Goal: Task Accomplishment & Management: Manage account settings

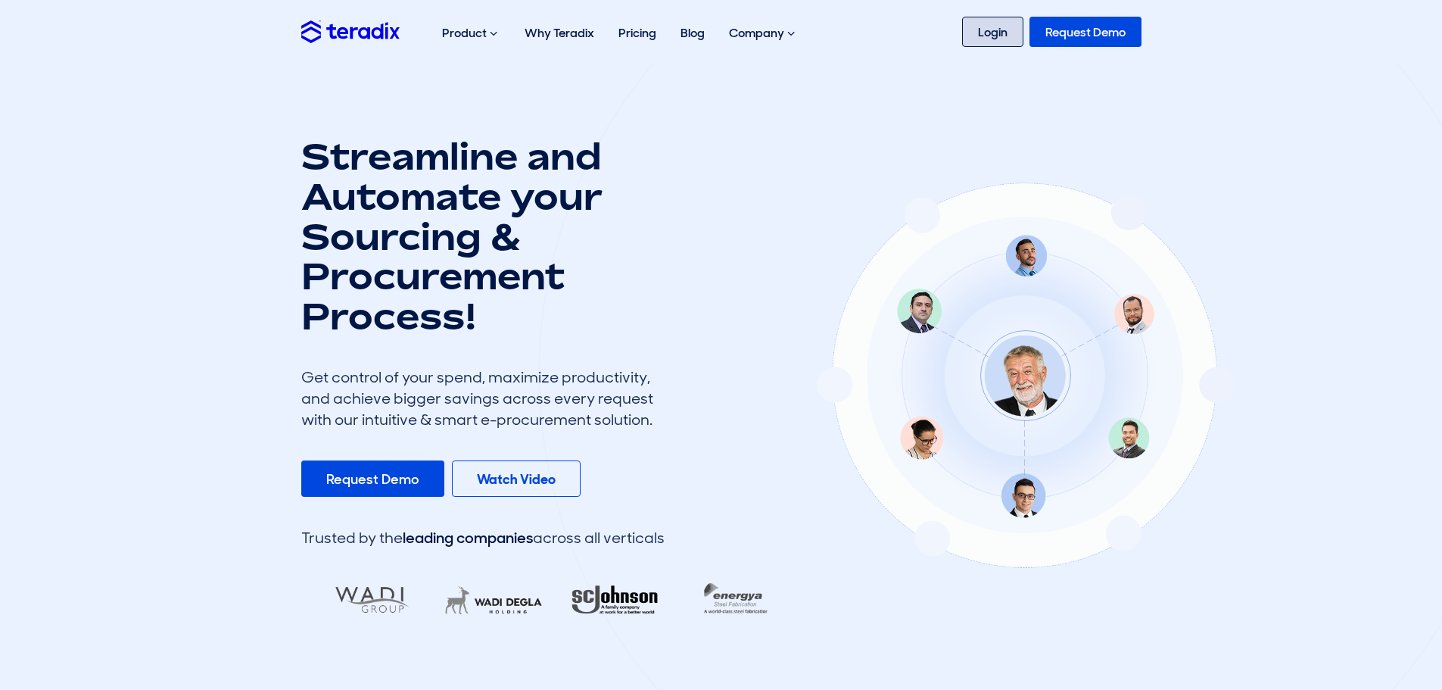
click at [987, 33] on link "Login" at bounding box center [992, 32] width 61 height 30
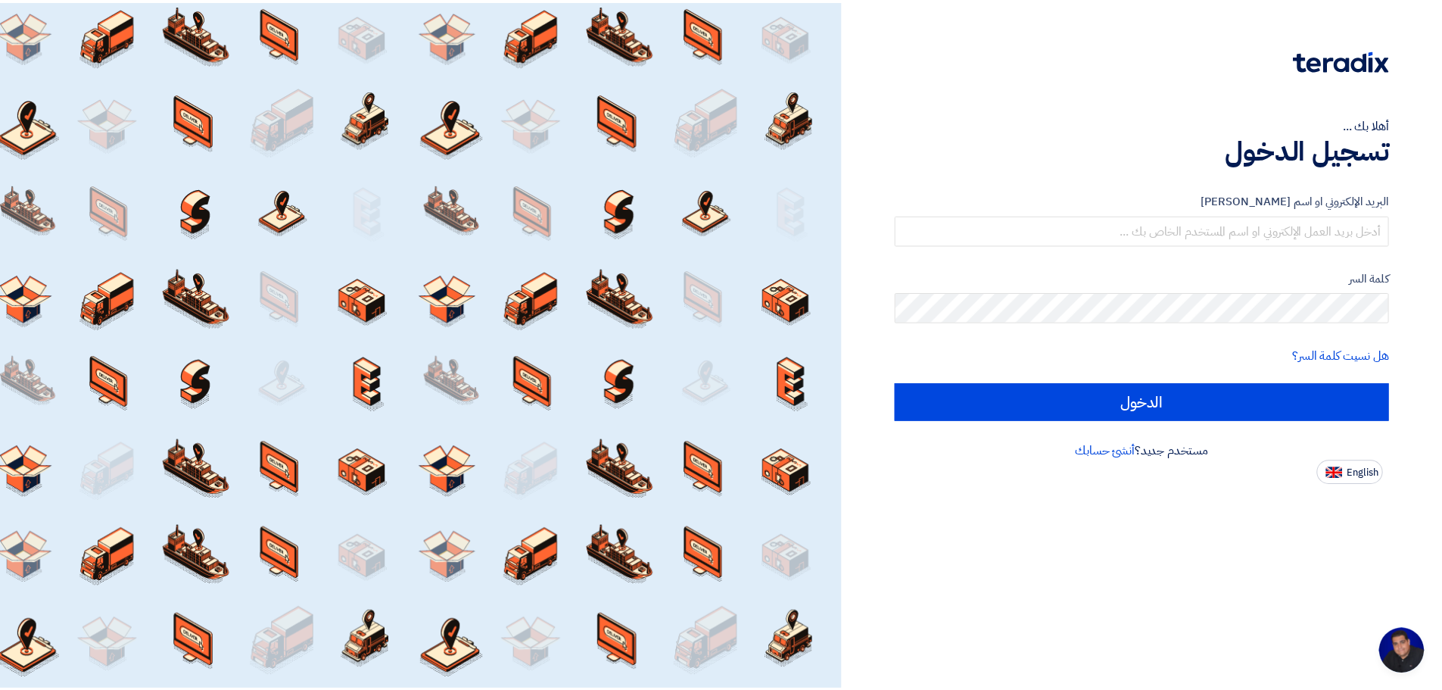
scroll to position [251, 0]
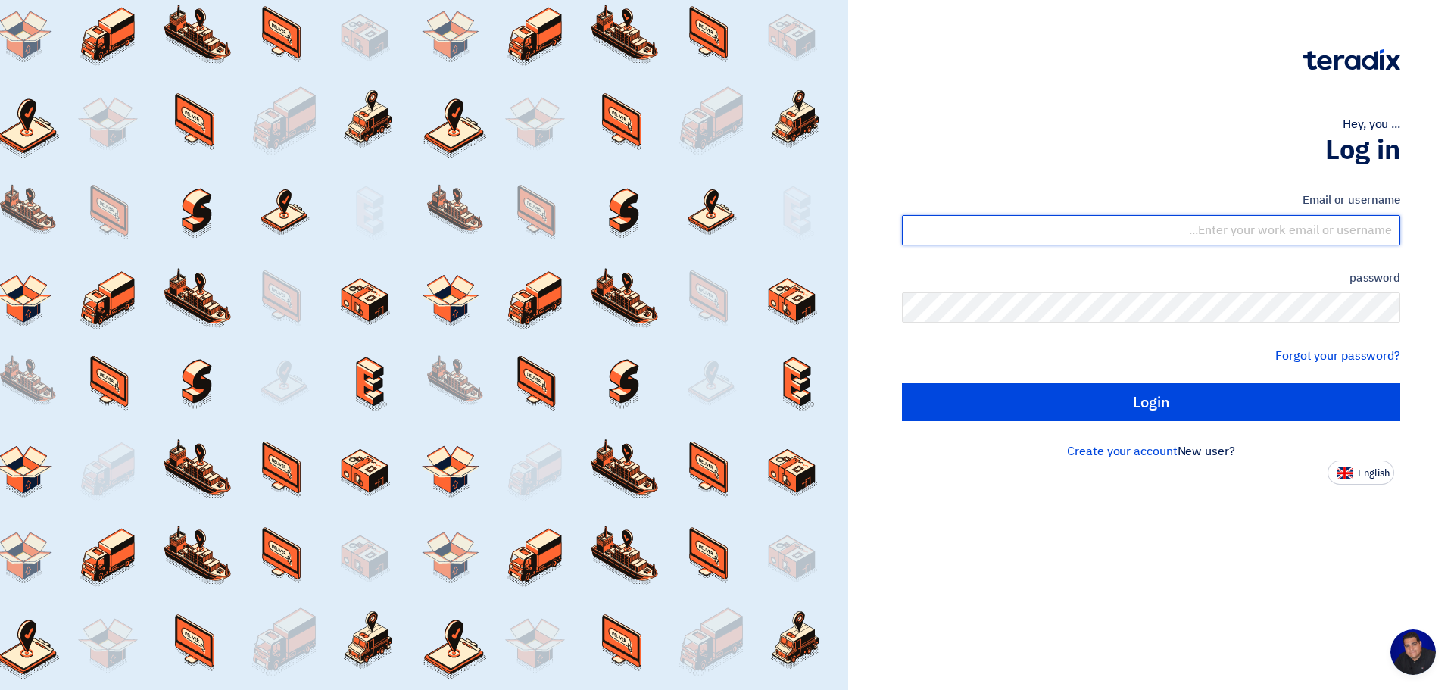
click at [1115, 228] on input "text" at bounding box center [1151, 230] width 498 height 30
type input "[EMAIL_ADDRESS][DOMAIN_NAME]"
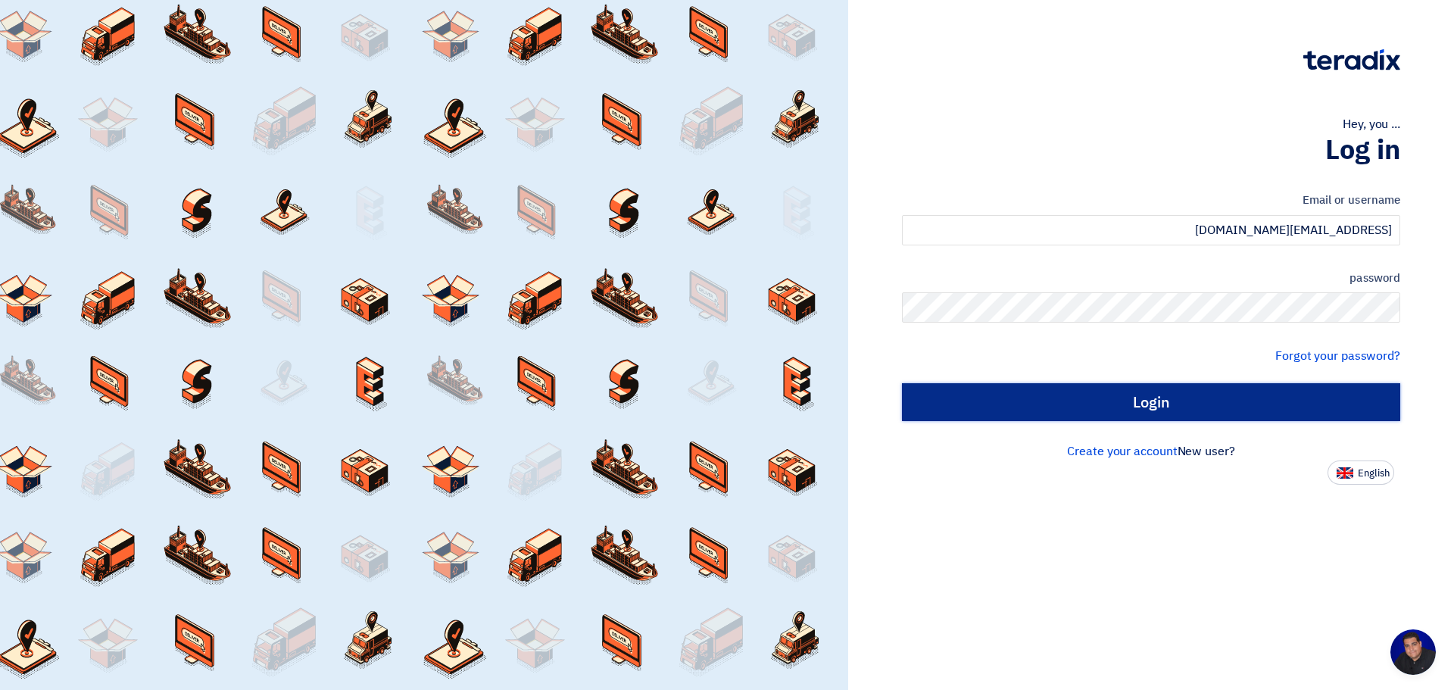
click at [1266, 420] on input "Login" at bounding box center [1151, 402] width 498 height 38
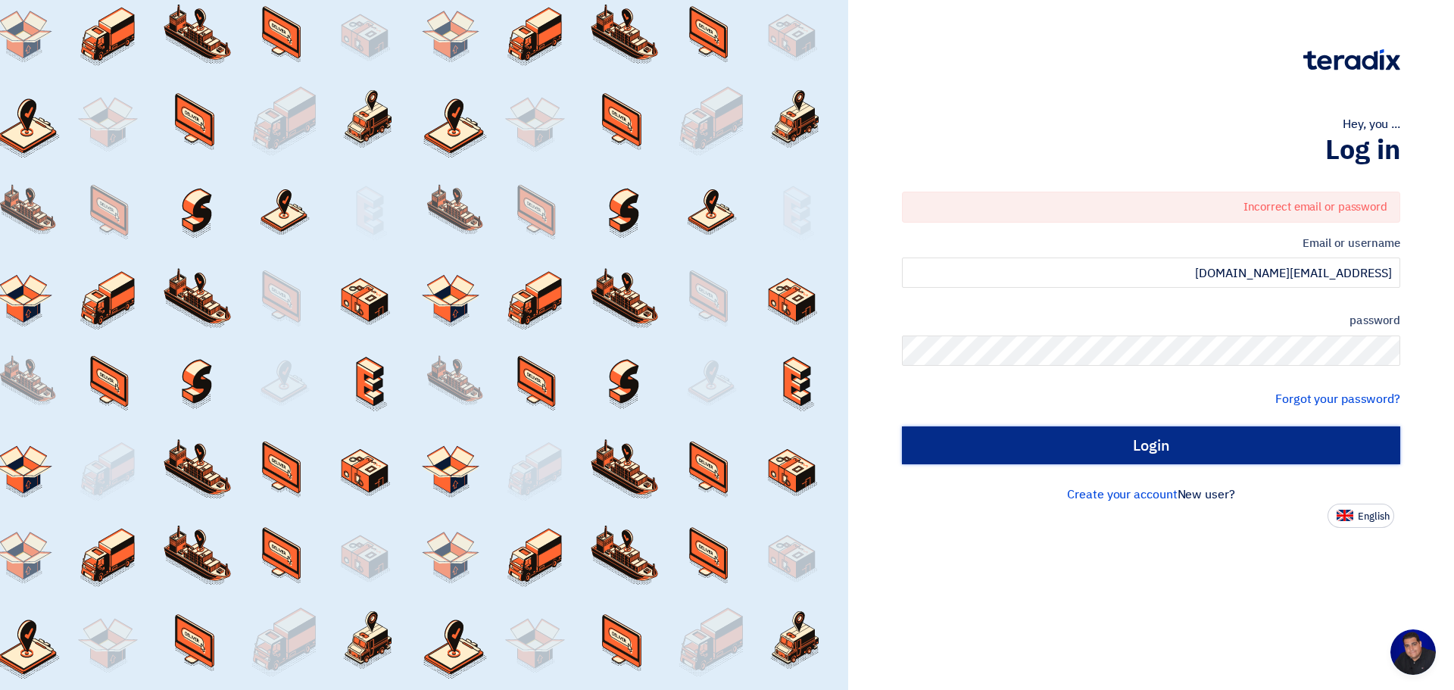
click at [1274, 437] on input "Login" at bounding box center [1151, 445] width 498 height 38
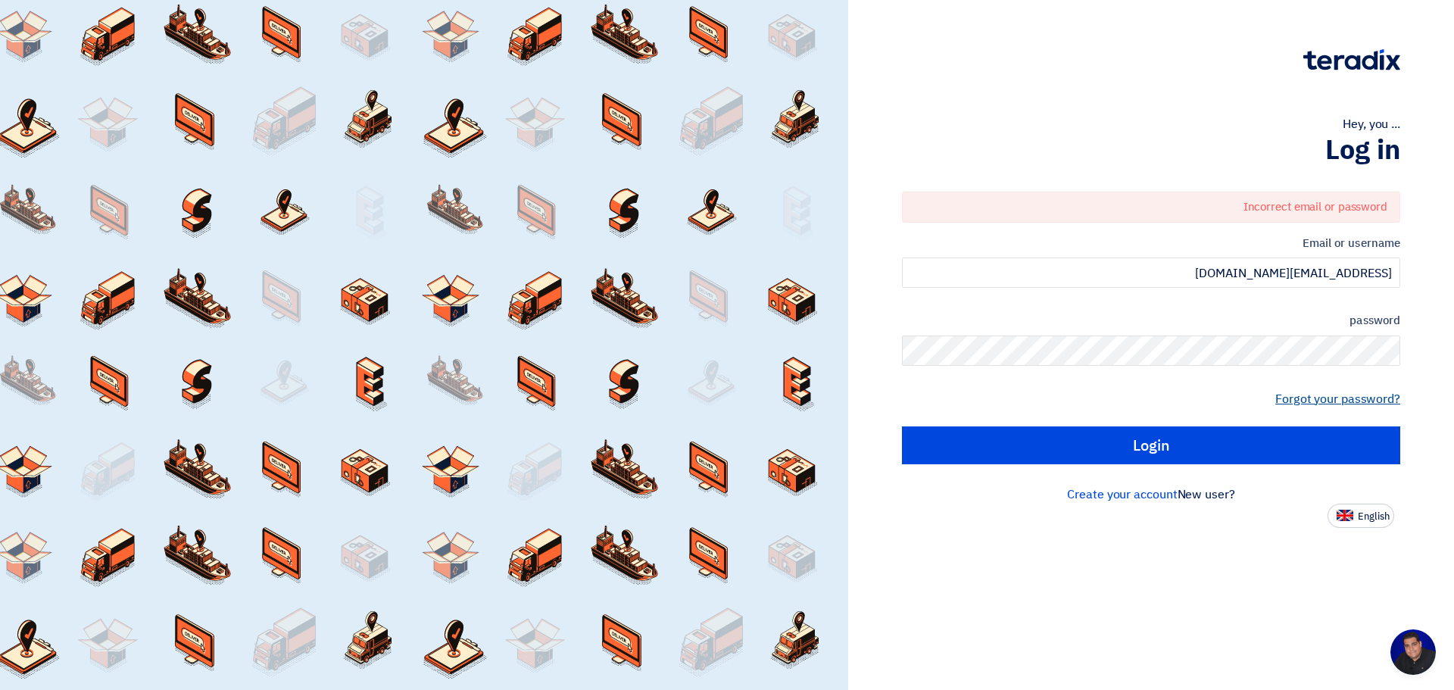
click at [1351, 398] on font "Forgot your password?" at bounding box center [1337, 399] width 125 height 18
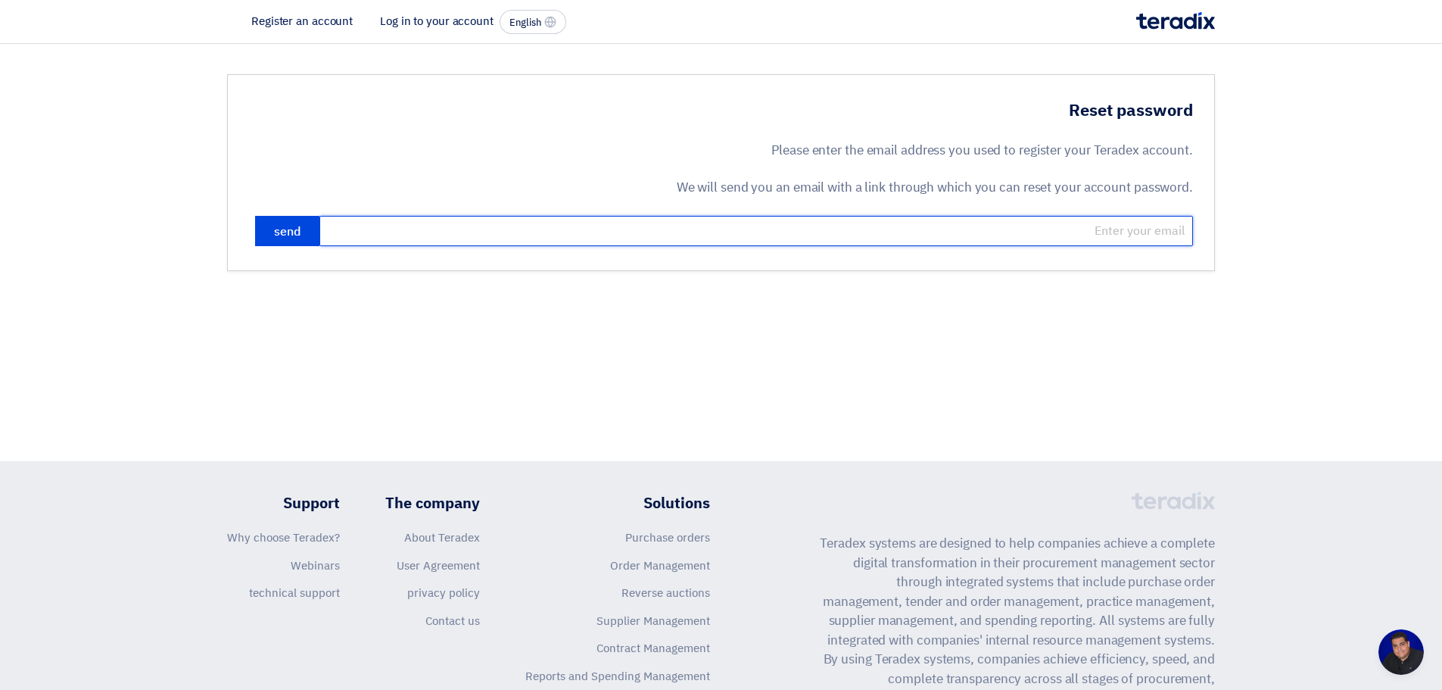
click at [1094, 230] on input "email" at bounding box center [757, 231] width 874 height 30
type input "[EMAIL_ADDRESS][DOMAIN_NAME]"
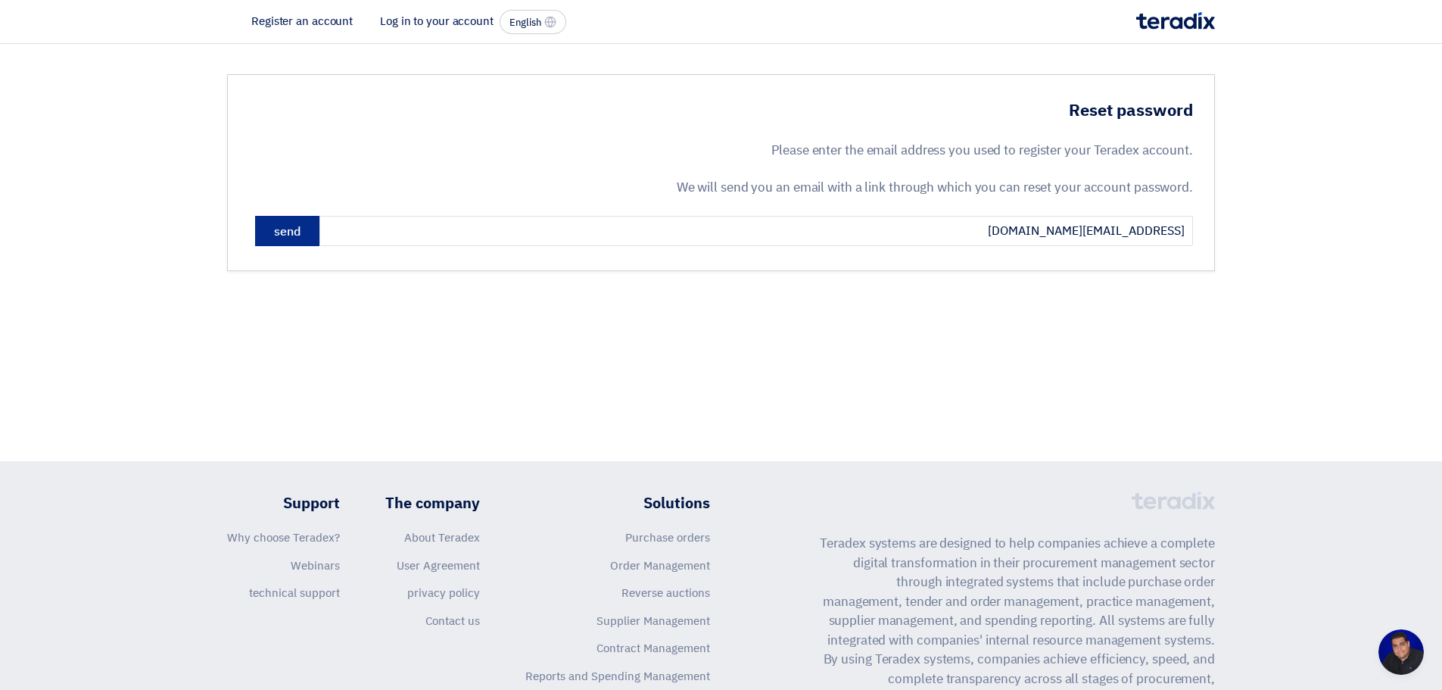
click at [282, 242] on button "send" at bounding box center [287, 231] width 64 height 30
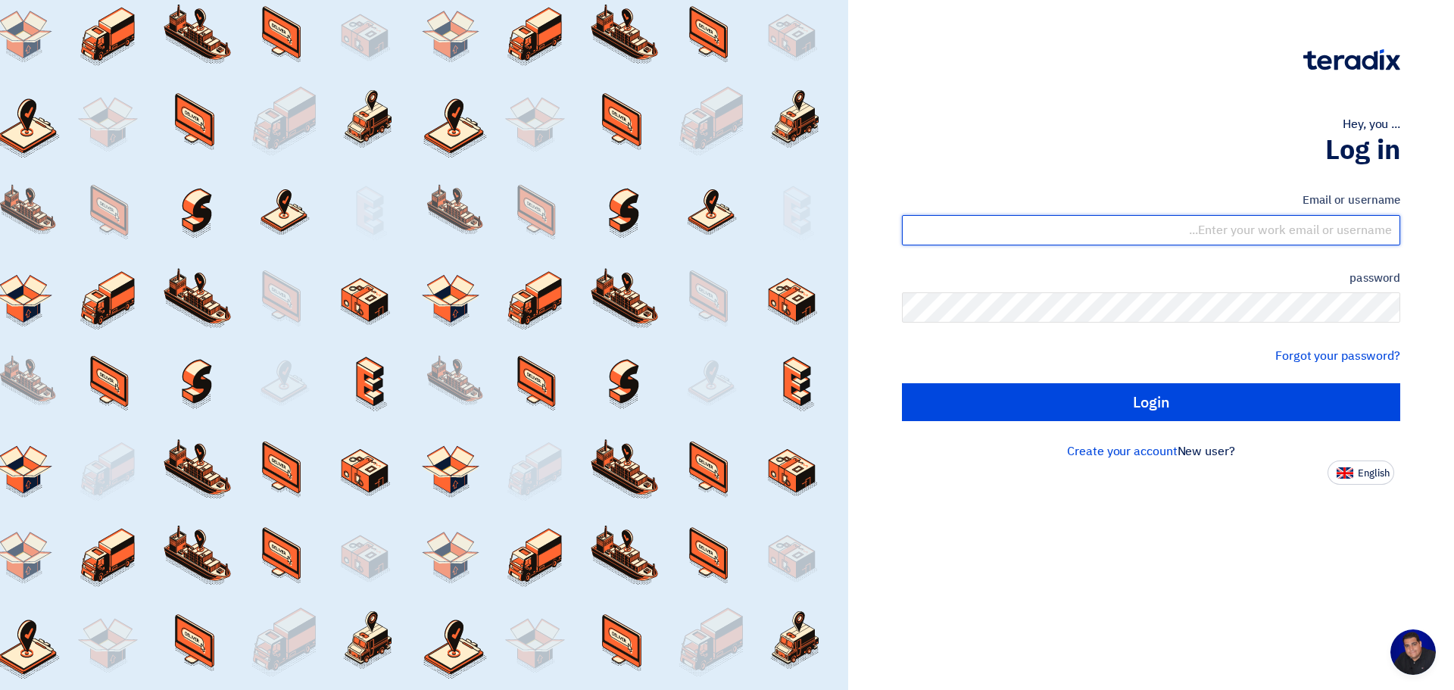
click at [1164, 223] on input "text" at bounding box center [1151, 230] width 498 height 30
type input "[EMAIL_ADDRESS][DOMAIN_NAME]"
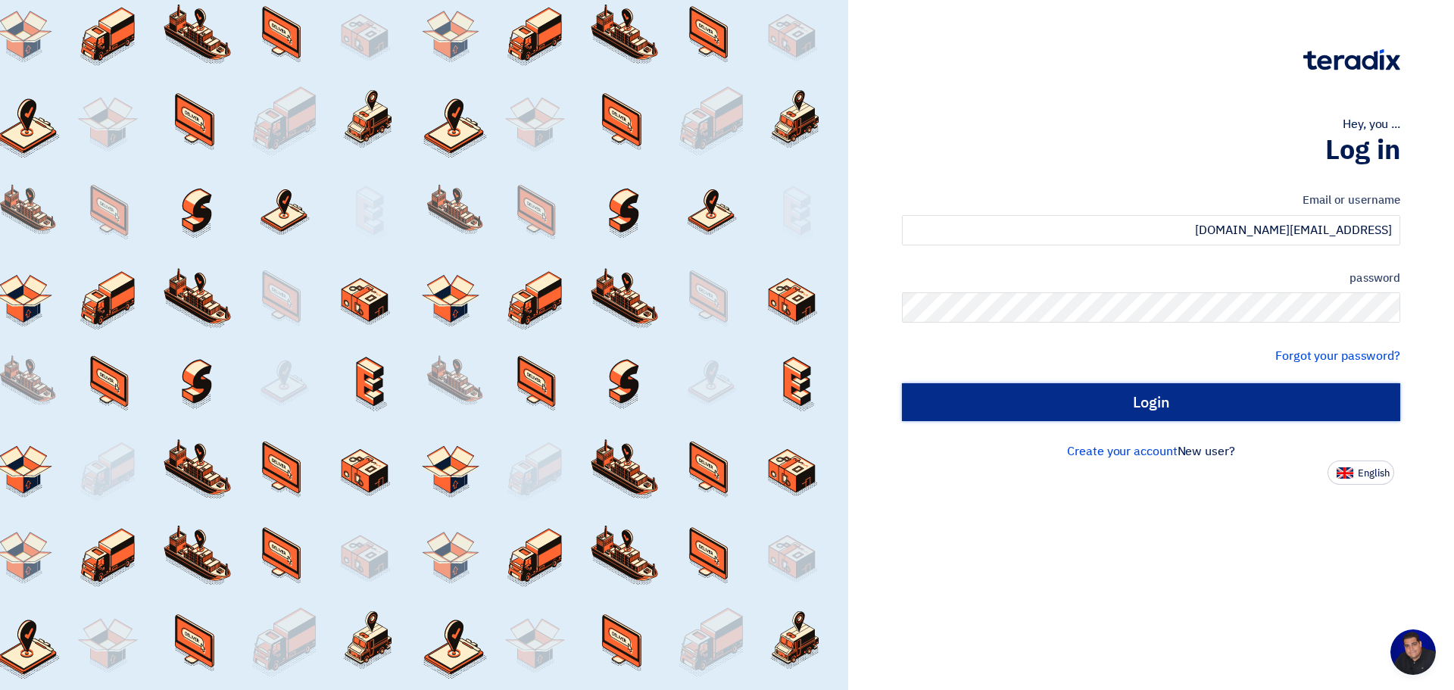
click at [1229, 414] on input "Login" at bounding box center [1151, 402] width 498 height 38
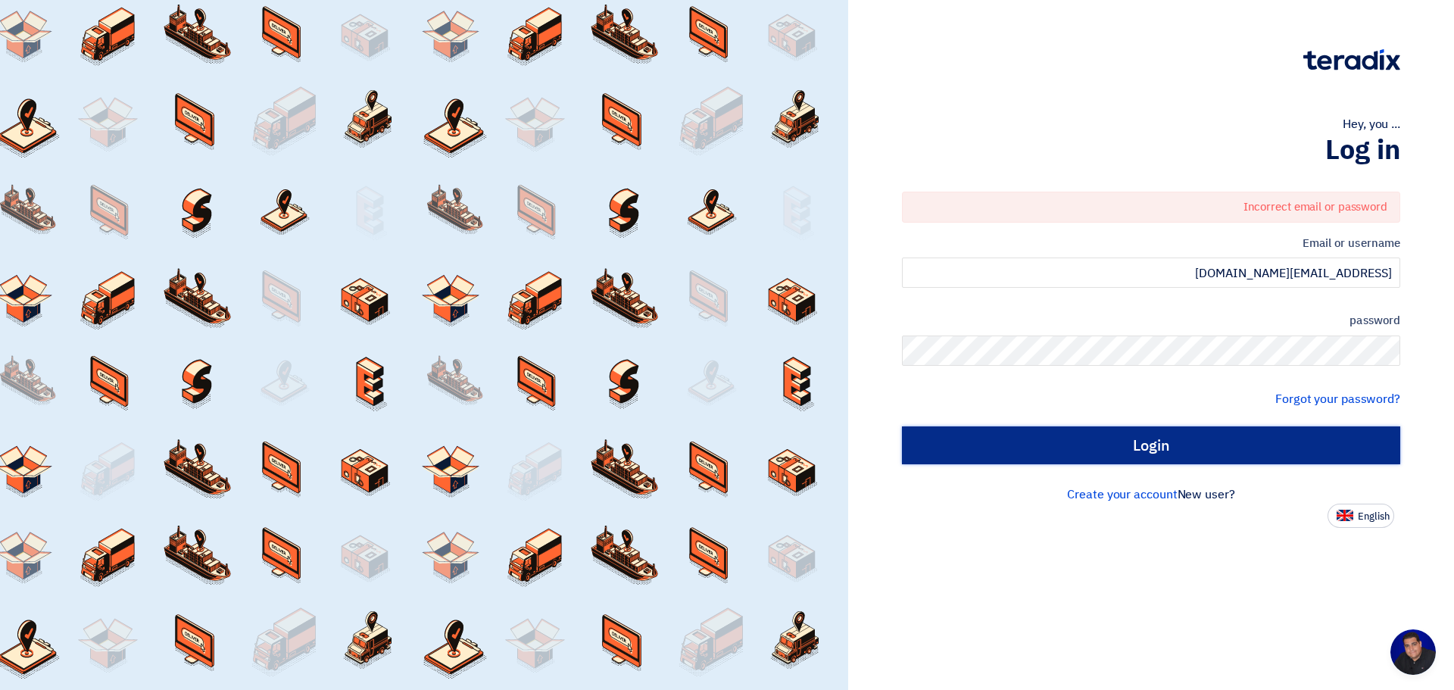
click at [1166, 442] on input "Login" at bounding box center [1151, 445] width 498 height 38
type input "Sign in"
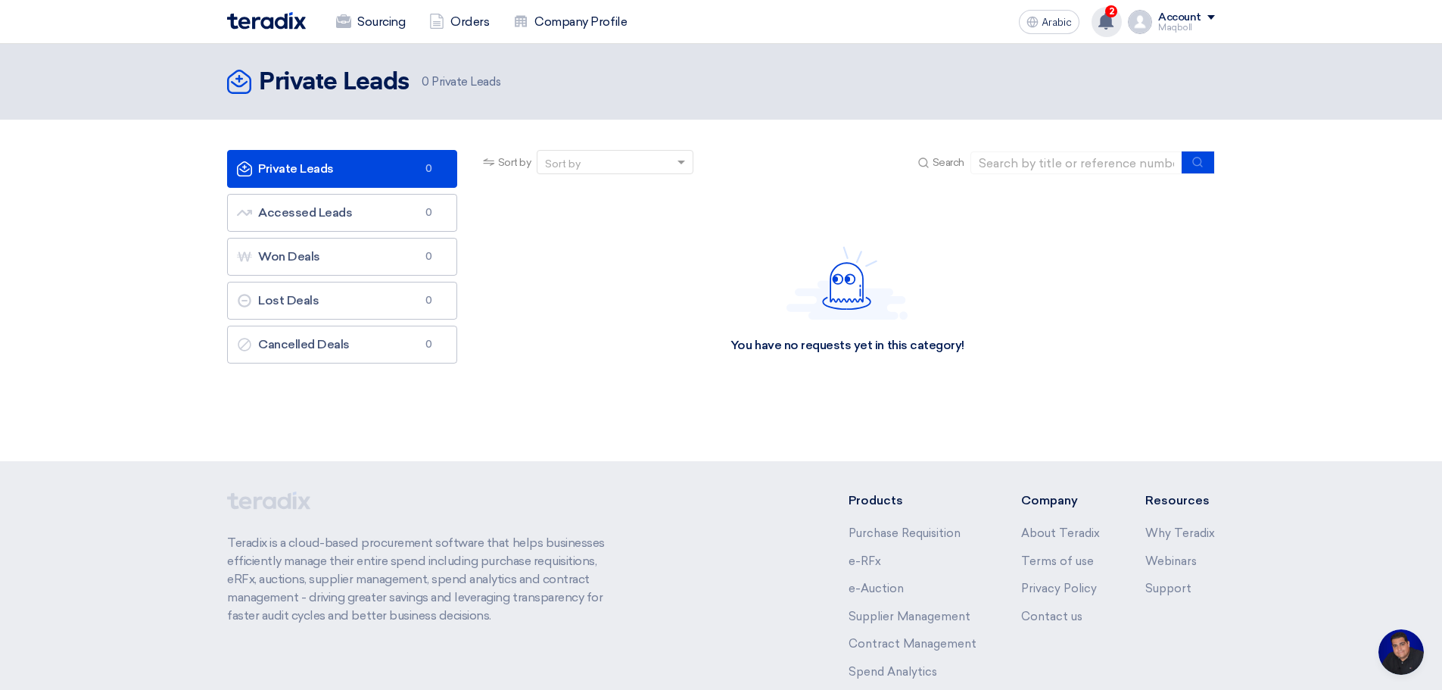
click at [1107, 20] on use at bounding box center [1106, 21] width 15 height 17
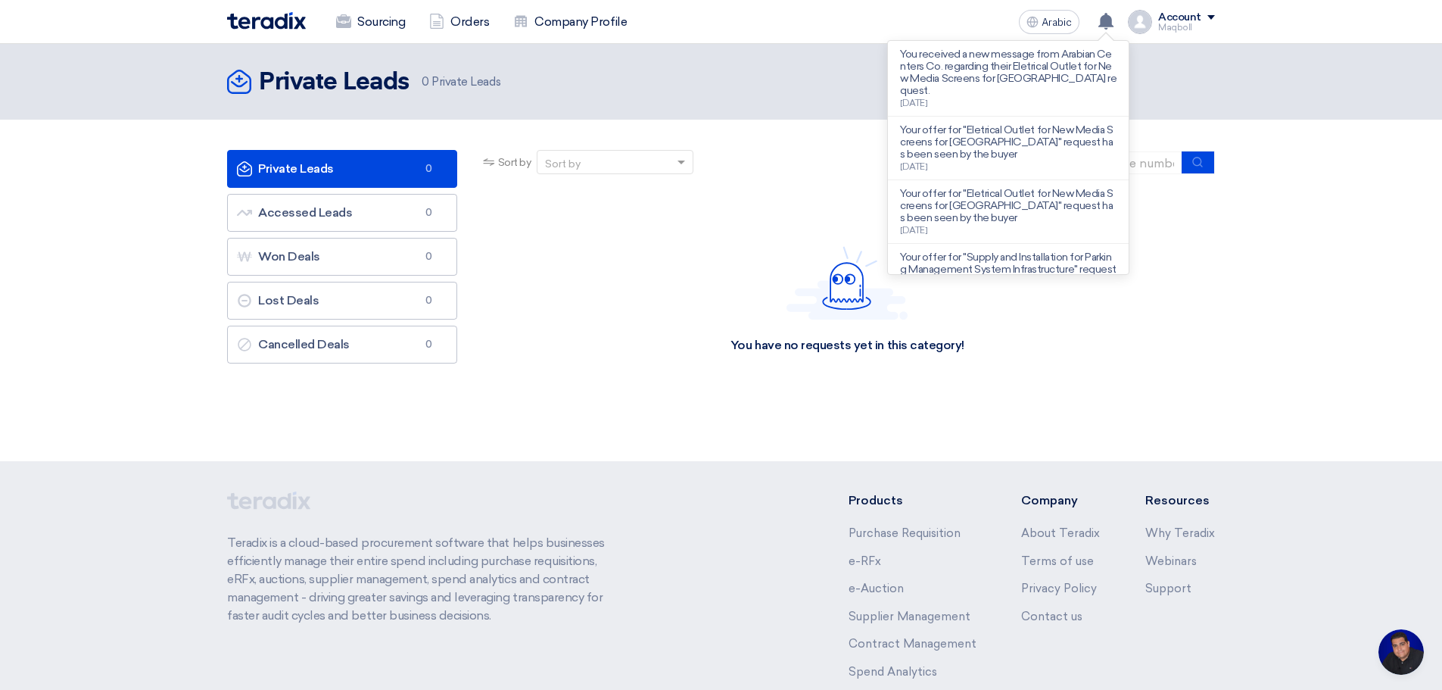
click at [616, 270] on div "You have no requests yet in this category!" at bounding box center [847, 299] width 735 height 227
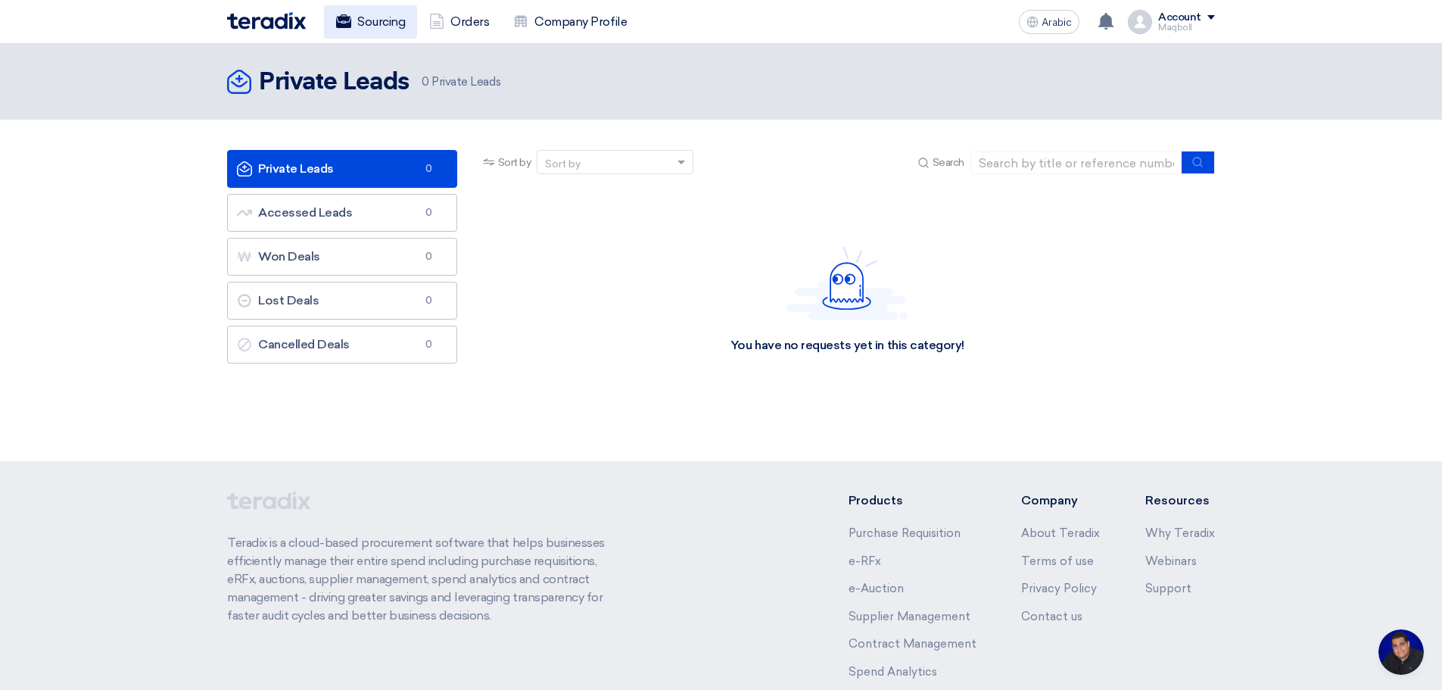
click at [352, 20] on link "Sourcing" at bounding box center [370, 21] width 93 height 33
click at [446, 30] on link "Orders" at bounding box center [459, 21] width 84 height 33
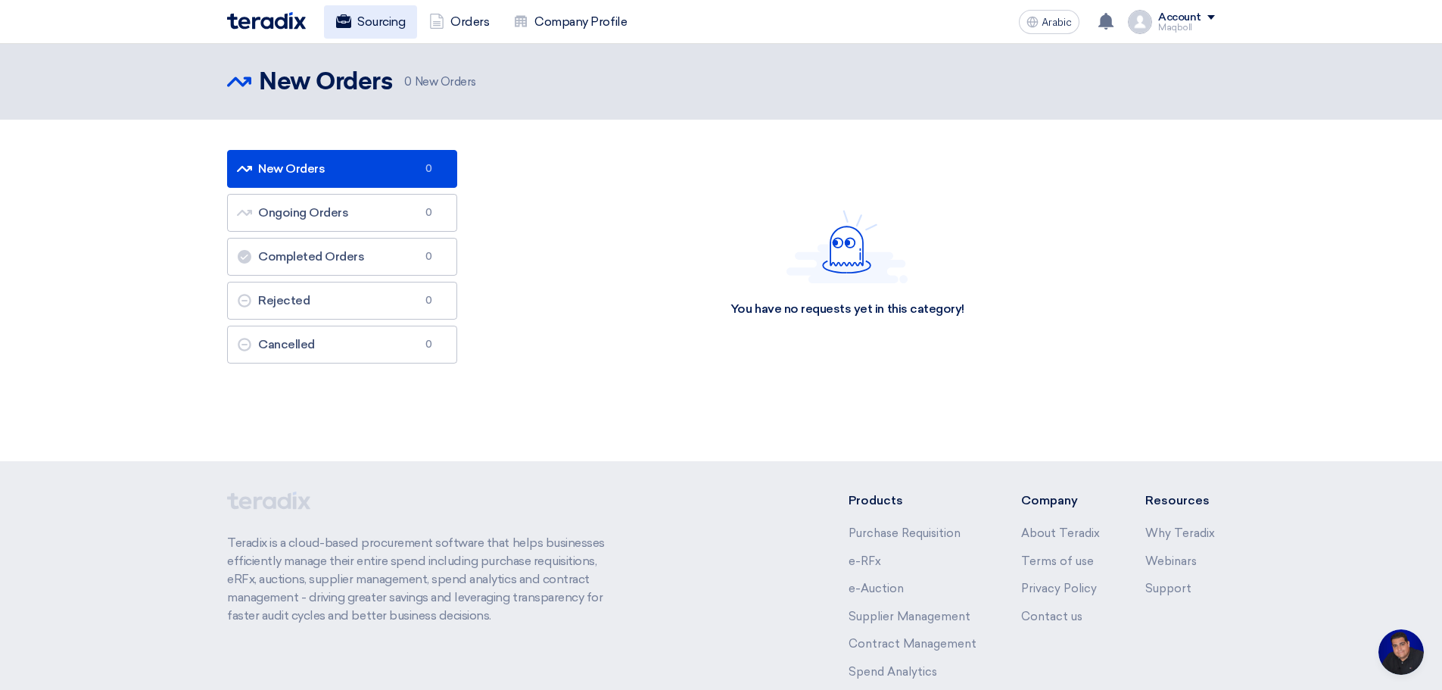
click at [382, 21] on font "Sourcing" at bounding box center [381, 21] width 48 height 14
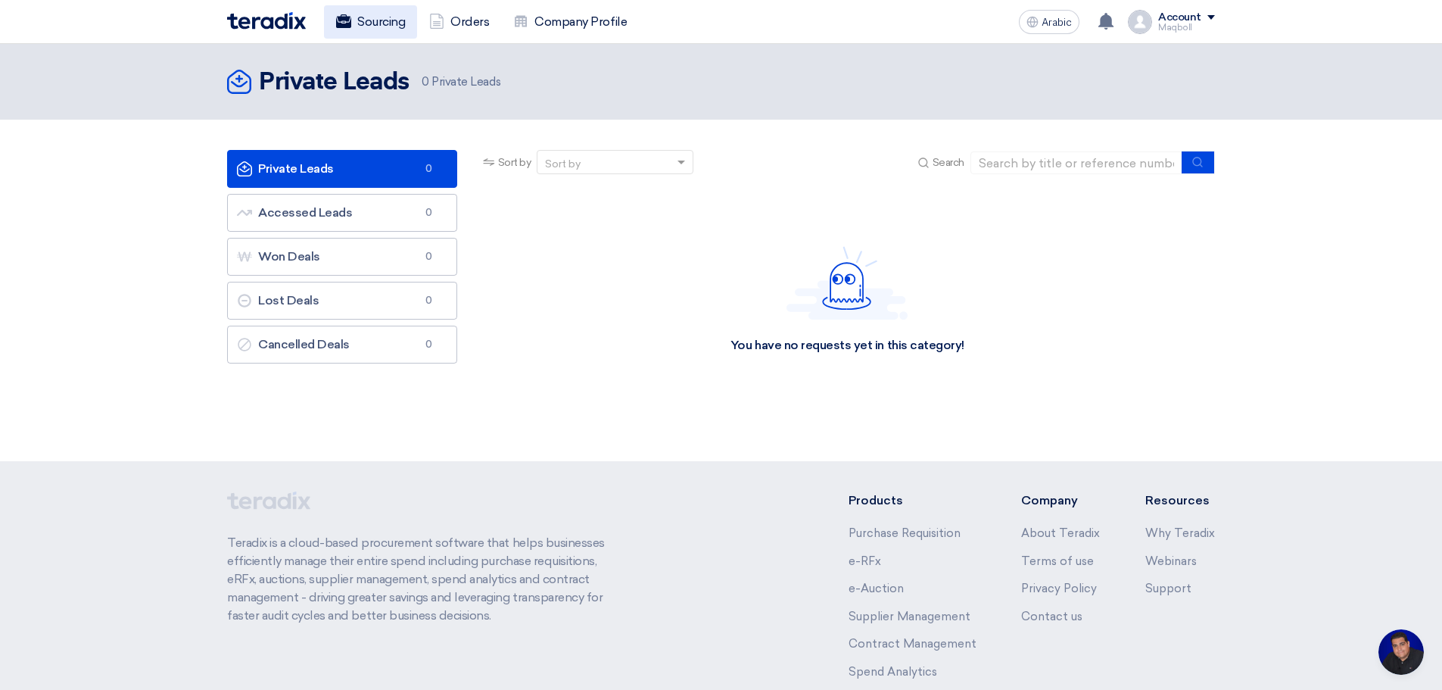
click at [385, 29] on font "Sourcing" at bounding box center [381, 22] width 48 height 18
click at [466, 22] on font "Orders" at bounding box center [470, 21] width 39 height 14
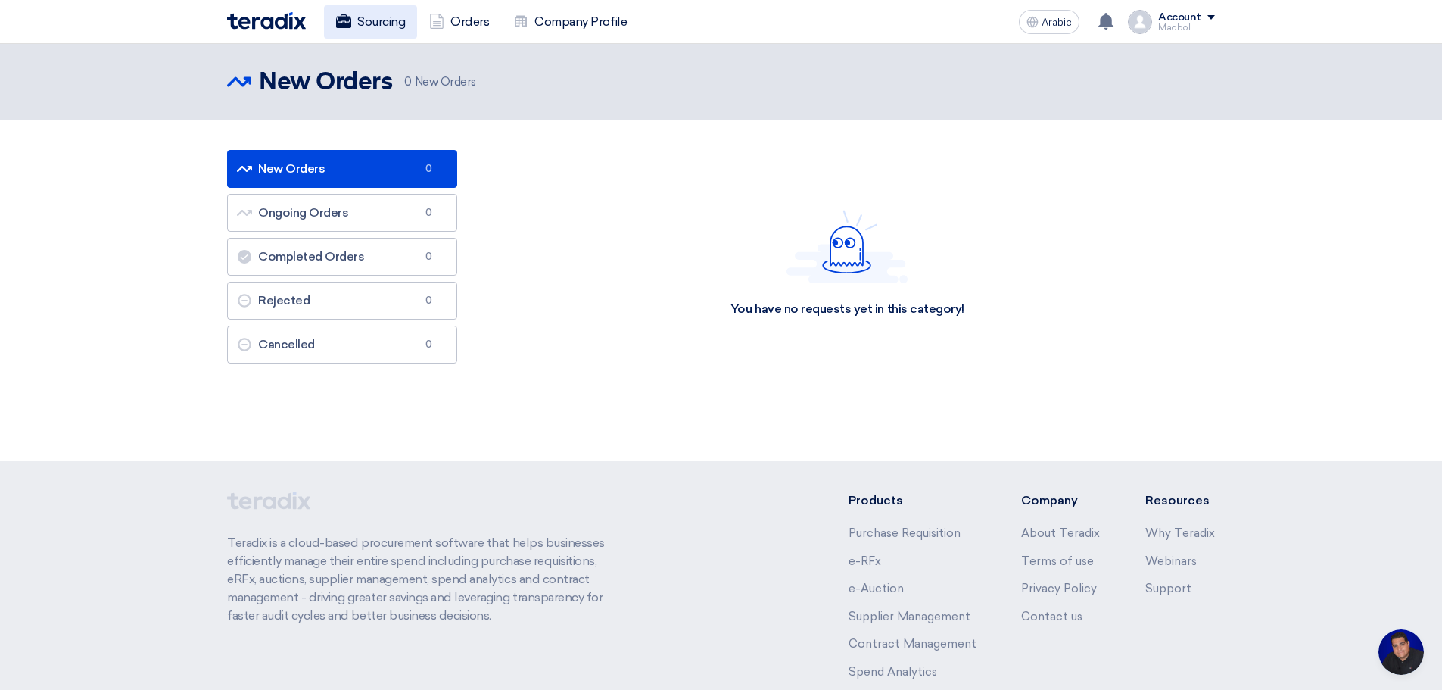
click at [349, 24] on use at bounding box center [343, 21] width 15 height 14
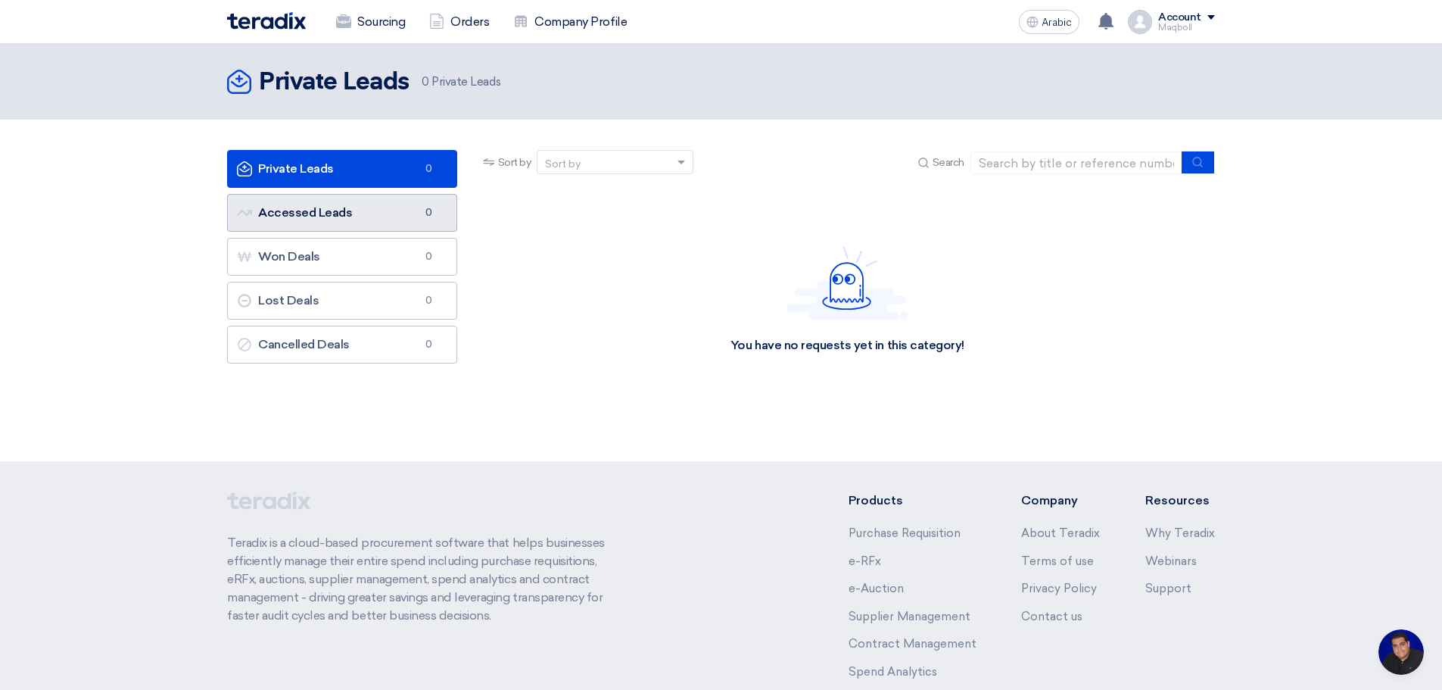
click at [364, 207] on link "Accessed Leads Accessed Leads 0" at bounding box center [342, 213] width 230 height 38
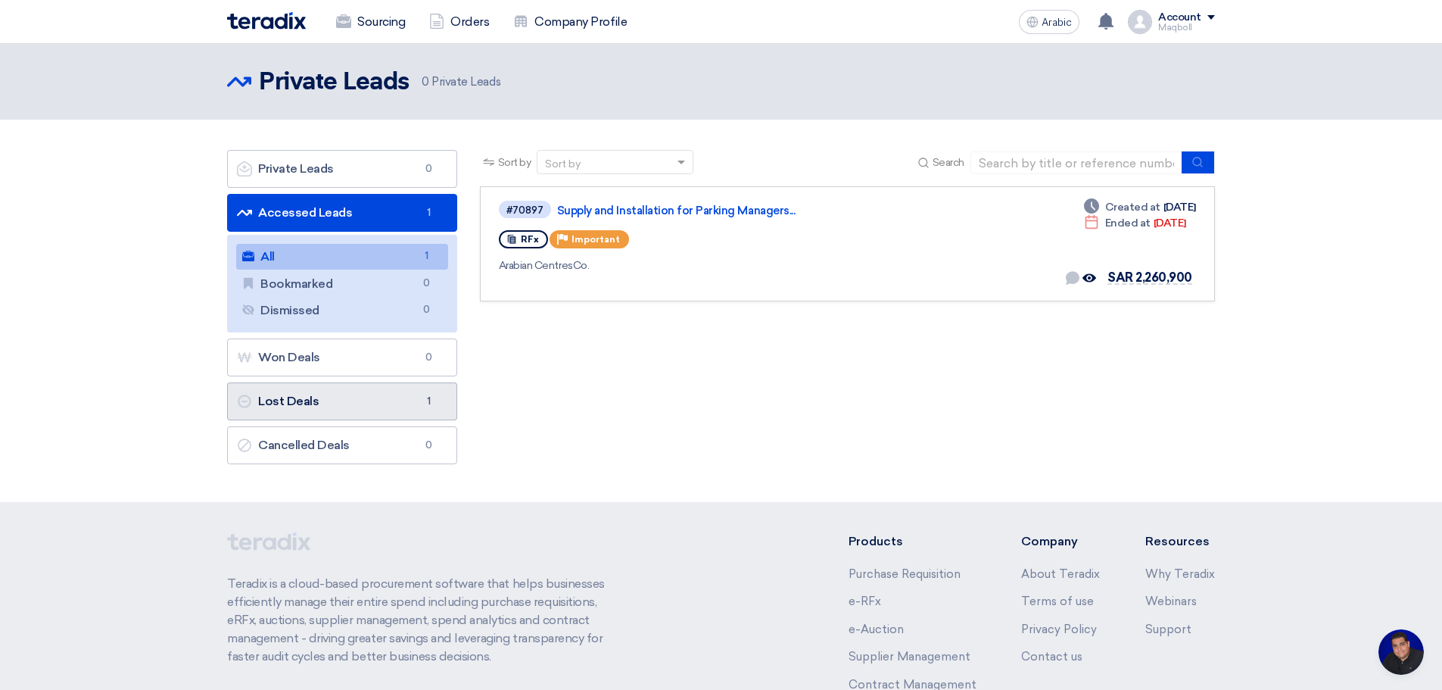
click at [310, 398] on font "Lost Deals" at bounding box center [288, 401] width 61 height 14
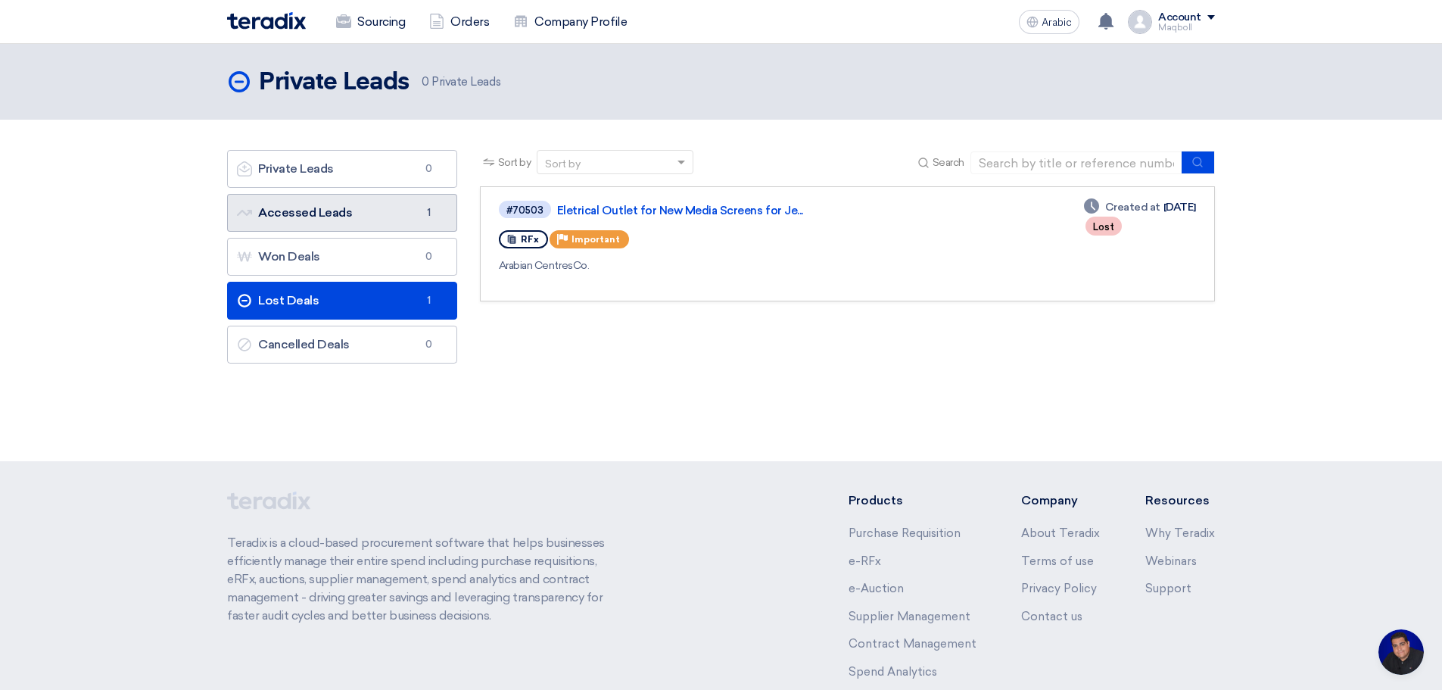
click at [323, 212] on font "Accessed Leads" at bounding box center [305, 212] width 94 height 14
